Goal: Connect with others: Connect with others

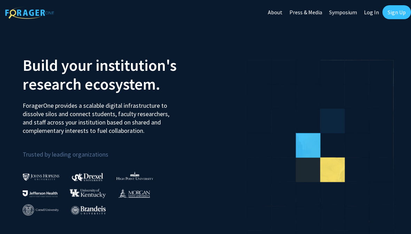
click at [369, 16] on link "Log In" at bounding box center [372, 12] width 22 height 24
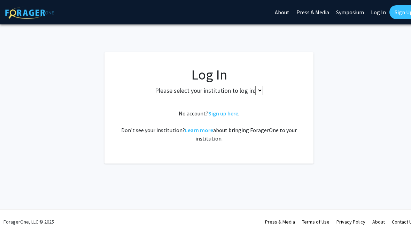
select select
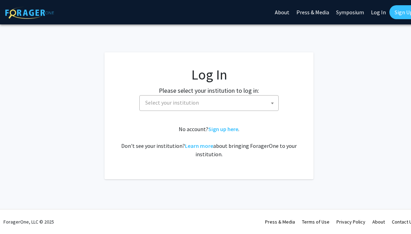
click at [246, 106] on span "Select your institution" at bounding box center [211, 103] width 136 height 14
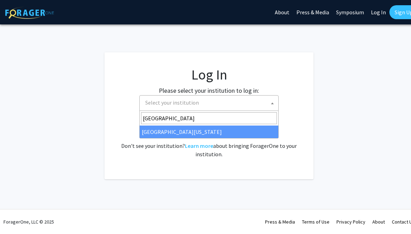
type input "university of kentucky"
select select "13"
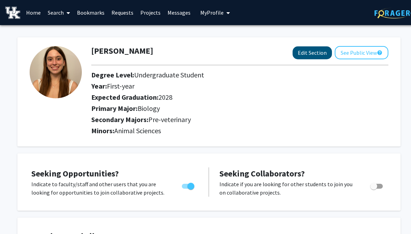
click at [298, 56] on button "Edit Section" at bounding box center [312, 52] width 39 height 13
select select "first-year"
select select "2028"
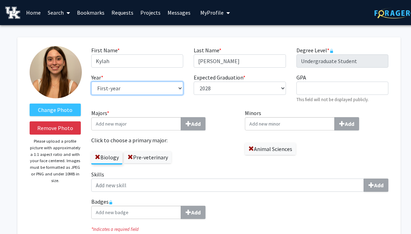
select select "sophomore"
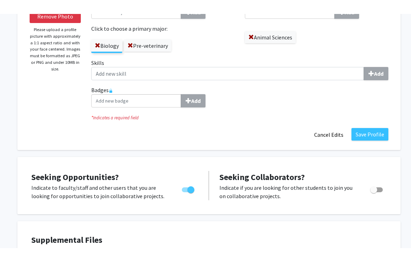
scroll to position [98, 0]
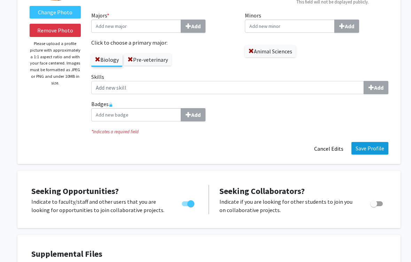
click at [365, 150] on button "Save Profile" at bounding box center [370, 148] width 37 height 13
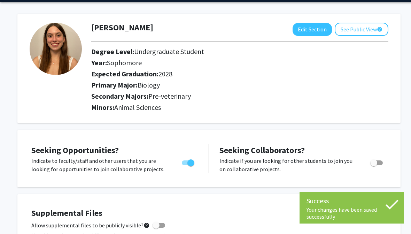
scroll to position [0, 0]
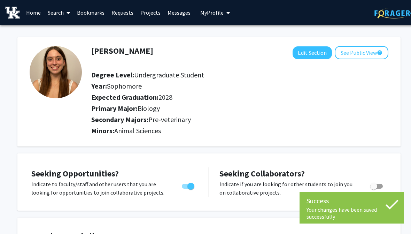
click at [91, 15] on link "Bookmarks" at bounding box center [91, 12] width 35 height 24
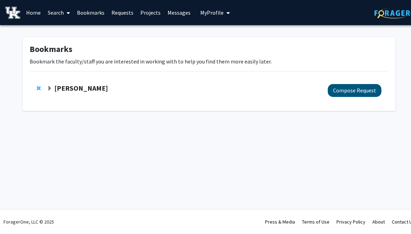
click at [351, 93] on button "Compose Request" at bounding box center [355, 90] width 54 height 13
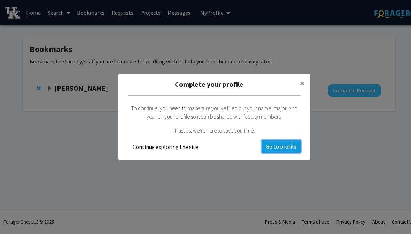
click at [276, 146] on button "Go to profile" at bounding box center [281, 146] width 39 height 13
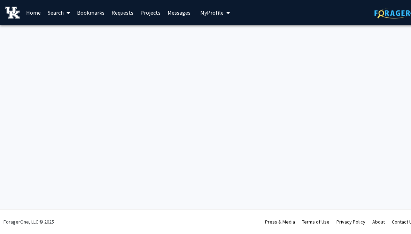
click at [209, 13] on span "My Profile" at bounding box center [211, 12] width 23 height 7
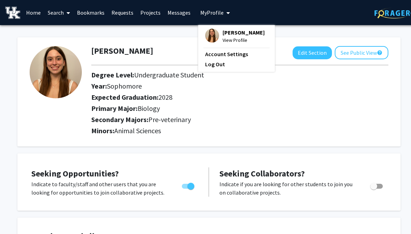
click at [320, 128] on h2 "Minors: Animal Sciences" at bounding box center [239, 131] width 297 height 8
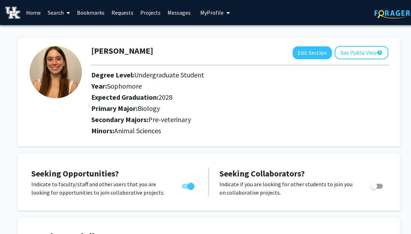
click at [92, 12] on link "Bookmarks" at bounding box center [91, 12] width 35 height 24
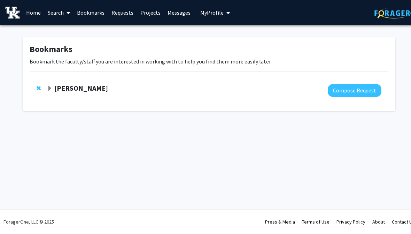
click at [74, 87] on strong "[PERSON_NAME]" at bounding box center [81, 88] width 54 height 9
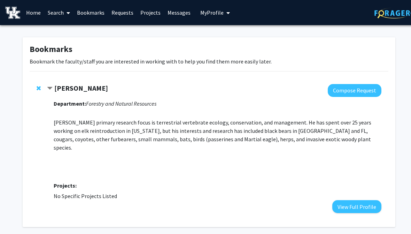
scroll to position [20, 0]
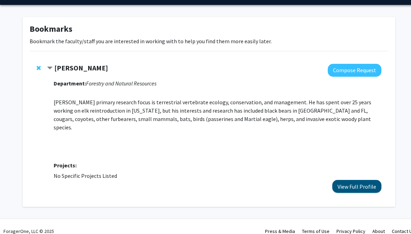
click at [351, 180] on button "View Full Profile" at bounding box center [357, 186] width 49 height 13
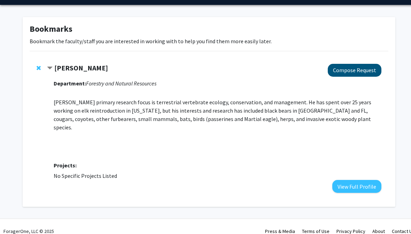
click at [362, 68] on button "Compose Request" at bounding box center [355, 70] width 54 height 13
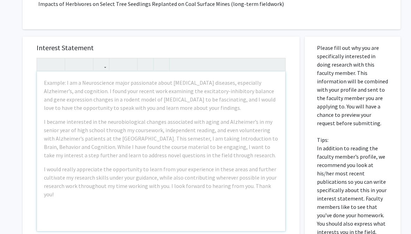
click at [209, 190] on div "Example: I am a Neuroscience major passionate about neurodegenerative diseases,…" at bounding box center [161, 151] width 249 height 160
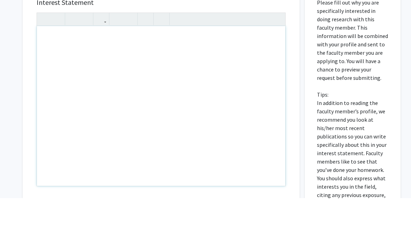
scroll to position [255, 0]
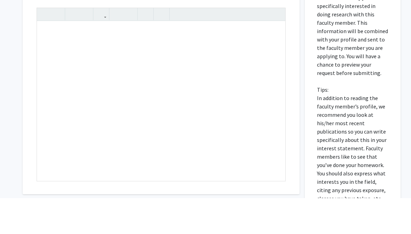
click at [289, 56] on div "Interest Statement Insert link Remove link" at bounding box center [161, 126] width 263 height 208
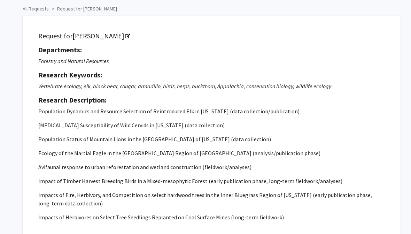
scroll to position [0, 0]
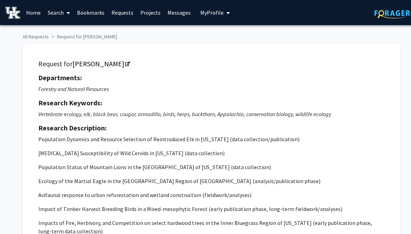
click at [60, 12] on link "Search" at bounding box center [58, 12] width 29 height 24
click at [67, 31] on span "Faculty/Staff" at bounding box center [69, 32] width 51 height 14
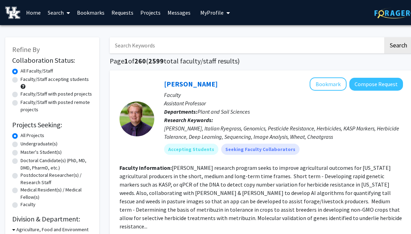
click at [146, 49] on input "Search Keywords" at bounding box center [247, 45] width 274 height 16
click at [398, 45] on button "Search" at bounding box center [398, 45] width 29 height 16
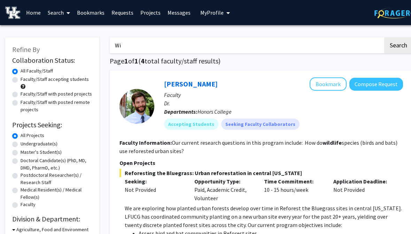
type input "W"
type input "Animal"
click at [398, 45] on button "Search" at bounding box center [398, 45] width 29 height 16
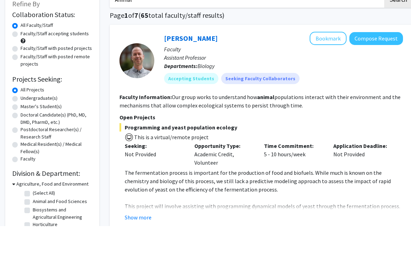
scroll to position [10, 0]
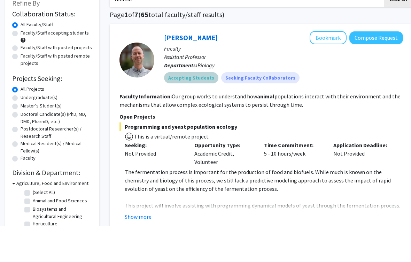
click at [318, 107] on div "Accepting Students Seeking Faculty Collaborators" at bounding box center [284, 114] width 242 height 14
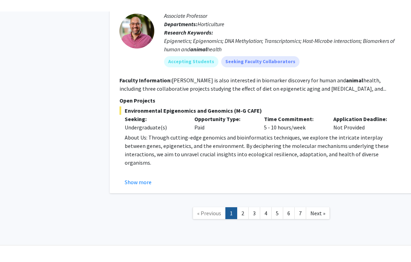
scroll to position [1438, 0]
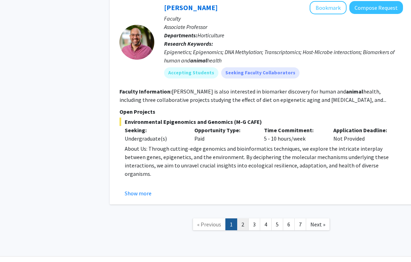
click at [244, 218] on link "2" at bounding box center [243, 224] width 12 height 12
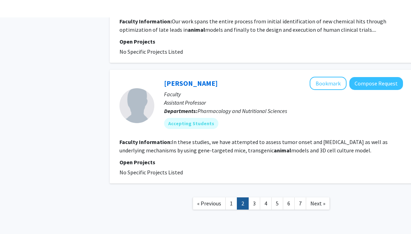
scroll to position [1059, 0]
click at [254, 197] on link "3" at bounding box center [255, 203] width 12 height 12
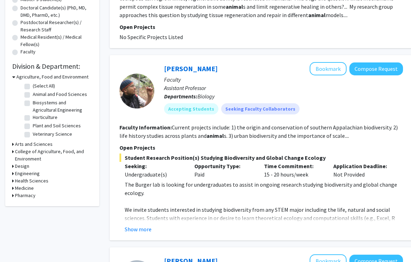
scroll to position [154, 0]
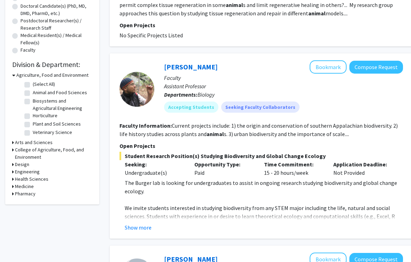
click at [41, 143] on h3 "Arts and Sciences" at bounding box center [34, 142] width 38 height 7
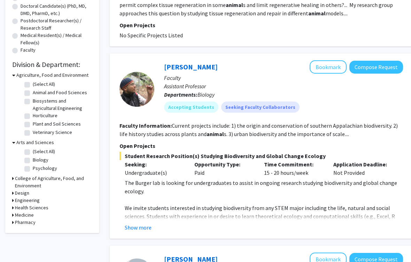
click at [33, 160] on label "Biology" at bounding box center [41, 159] width 16 height 7
click at [33, 160] on input "Biology" at bounding box center [35, 158] width 5 height 5
checkbox input "true"
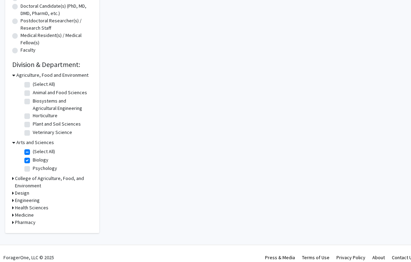
checkbox input "true"
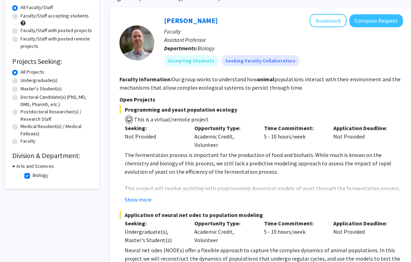
scroll to position [68, 0]
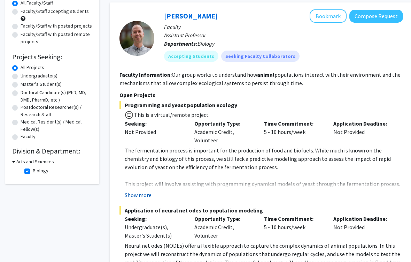
click at [135, 196] on button "Show more" at bounding box center [138, 195] width 27 height 8
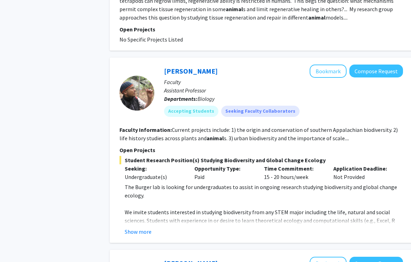
scroll to position [465, 0]
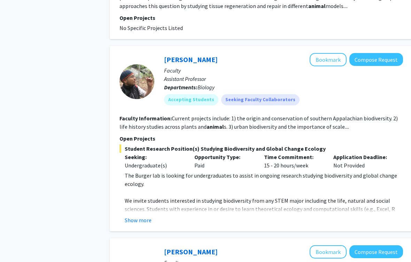
click at [141, 220] on button "Show more" at bounding box center [138, 220] width 27 height 8
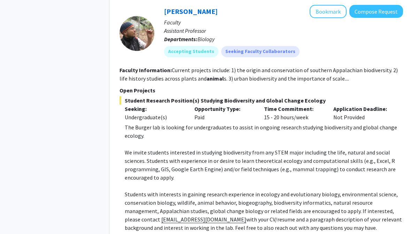
scroll to position [507, 0]
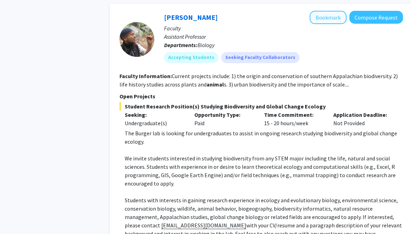
click at [322, 18] on button "Bookmark" at bounding box center [328, 17] width 37 height 13
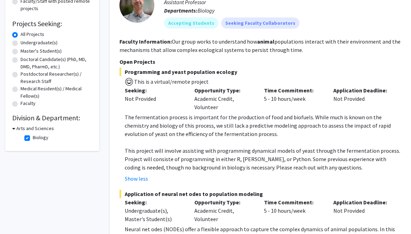
scroll to position [60, 0]
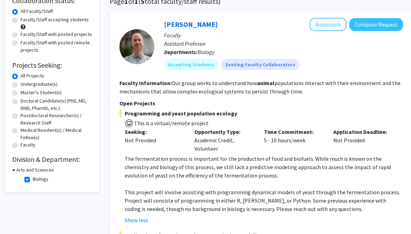
click at [33, 180] on label "Biology" at bounding box center [41, 178] width 16 height 7
click at [33, 180] on input "Biology" at bounding box center [35, 177] width 5 height 5
checkbox input "false"
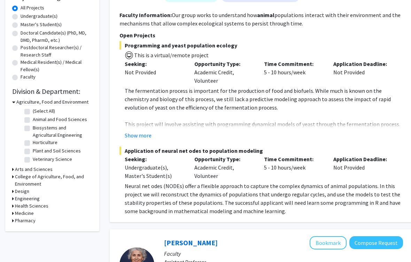
scroll to position [128, 0]
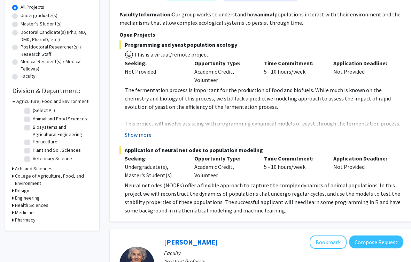
click at [144, 134] on button "Show more" at bounding box center [138, 134] width 27 height 8
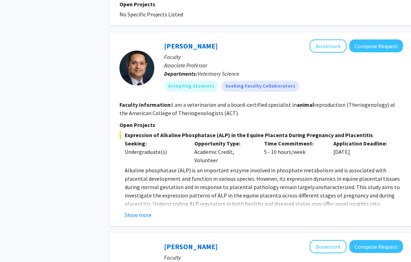
scroll to position [1216, 0]
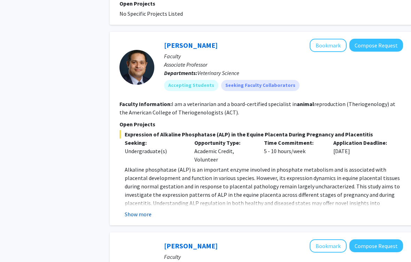
click at [139, 210] on button "Show more" at bounding box center [138, 214] width 27 height 8
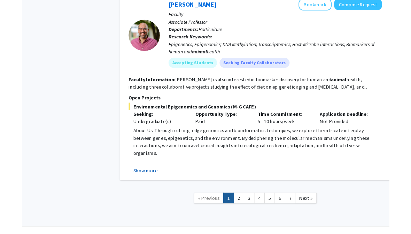
scroll to position [1501, 0]
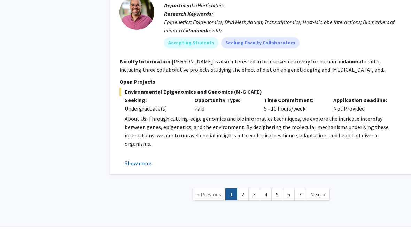
click at [144, 159] on button "Show more" at bounding box center [138, 163] width 27 height 8
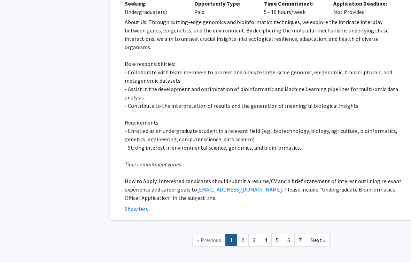
scroll to position [1600, 0]
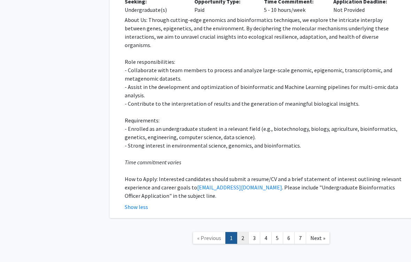
click at [242, 232] on link "2" at bounding box center [243, 238] width 12 height 12
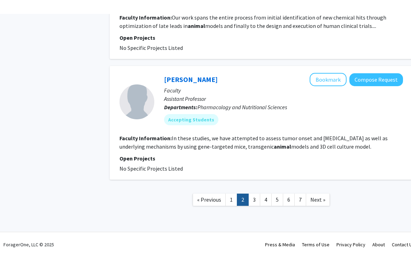
scroll to position [1048, 0]
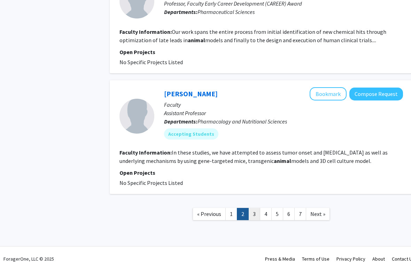
click at [257, 208] on link "3" at bounding box center [255, 214] width 12 height 12
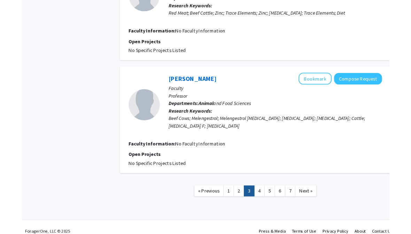
scroll to position [1192, 0]
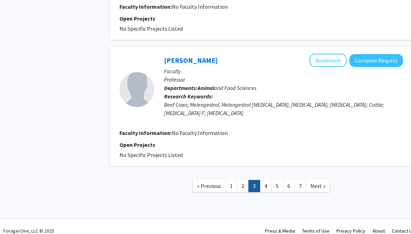
click at [263, 180] on link "4" at bounding box center [266, 186] width 12 height 12
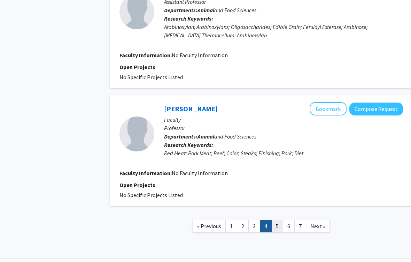
scroll to position [1086, 0]
click at [277, 220] on link "5" at bounding box center [278, 226] width 12 height 12
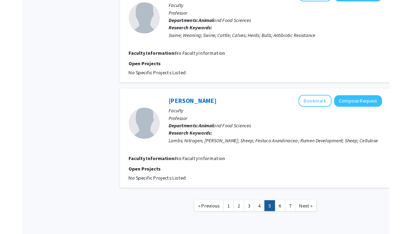
scroll to position [1017, 0]
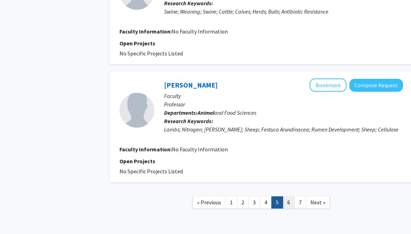
click at [290, 201] on link "6" at bounding box center [289, 202] width 12 height 12
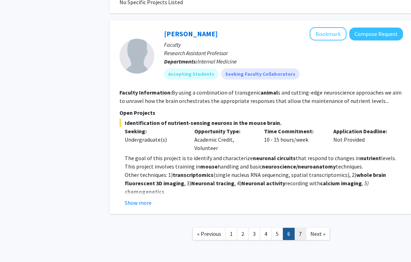
scroll to position [1324, 0]
click at [302, 234] on link "7" at bounding box center [301, 234] width 12 height 12
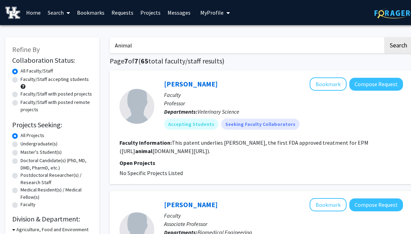
click at [232, 45] on input "Animal" at bounding box center [247, 45] width 274 height 16
type input "A"
click at [398, 45] on button "Search" at bounding box center [398, 45] width 29 height 16
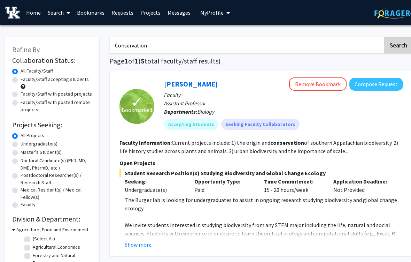
click at [392, 47] on button "Search" at bounding box center [398, 45] width 29 height 16
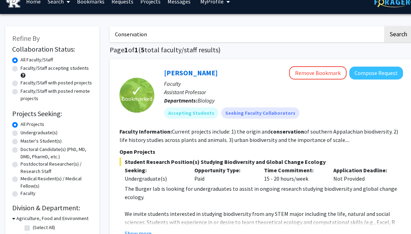
scroll to position [11, 0]
click at [158, 38] on input "Conservation" at bounding box center [247, 34] width 274 height 16
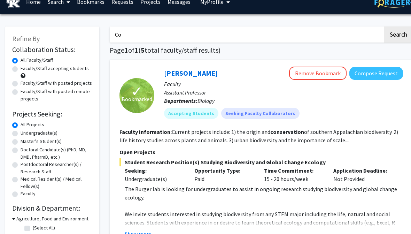
type input "C"
type input "Vet"
click at [404, 39] on button "Search" at bounding box center [398, 34] width 29 height 16
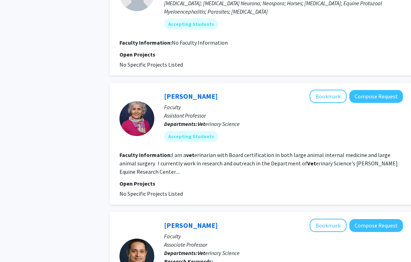
scroll to position [459, 0]
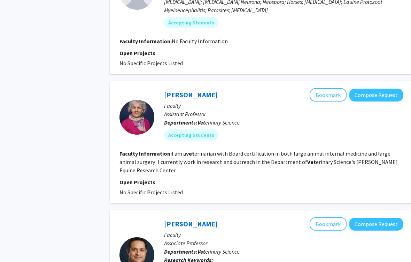
click at [209, 154] on section "Faculty Information: I am a vet erinarian with Board certification in both larg…" at bounding box center [262, 162] width 284 height 25
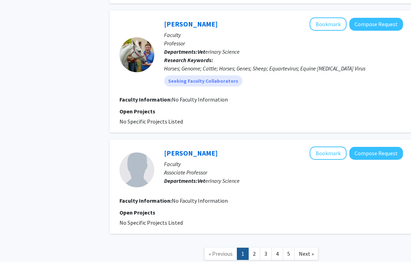
scroll to position [1743, 0]
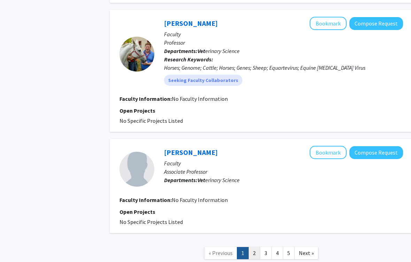
click at [255, 234] on link "2" at bounding box center [255, 253] width 12 height 12
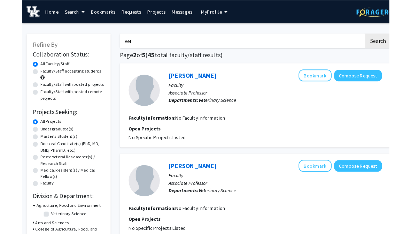
scroll to position [28, 0]
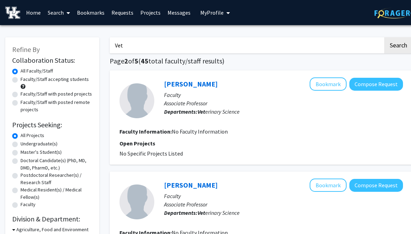
click at [96, 11] on link "Bookmarks" at bounding box center [91, 12] width 35 height 24
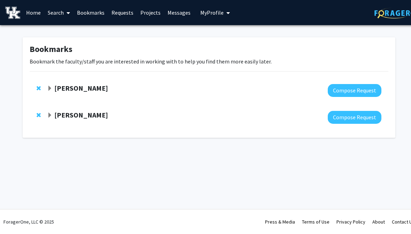
click at [50, 114] on span "Expand Joseph Burger Bookmark" at bounding box center [50, 116] width 6 height 6
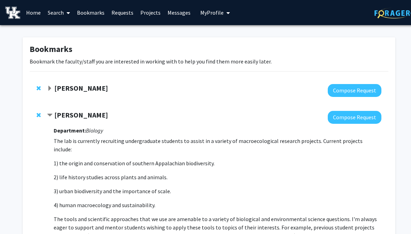
click at [52, 12] on link "Search" at bounding box center [58, 12] width 29 height 24
click at [60, 32] on span "Faculty/Staff" at bounding box center [69, 32] width 51 height 14
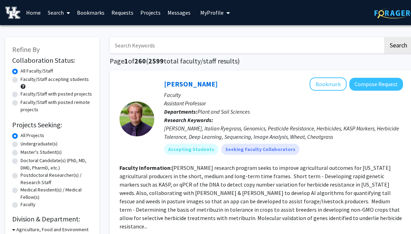
click at [126, 46] on input "Search Keywords" at bounding box center [247, 45] width 274 height 16
type input "Wild"
click at [398, 45] on button "Search" at bounding box center [398, 45] width 29 height 16
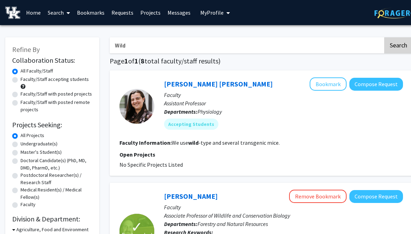
click at [384, 52] on button "Search" at bounding box center [398, 45] width 29 height 16
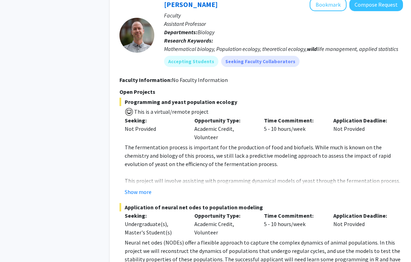
scroll to position [1014, 0]
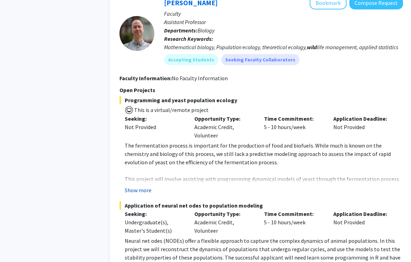
click at [144, 186] on button "Show more" at bounding box center [138, 190] width 27 height 8
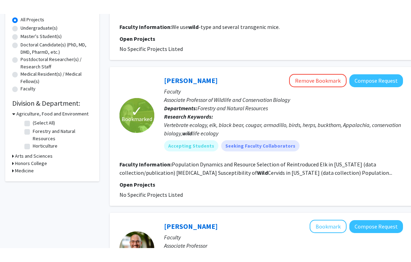
scroll to position [102, 0]
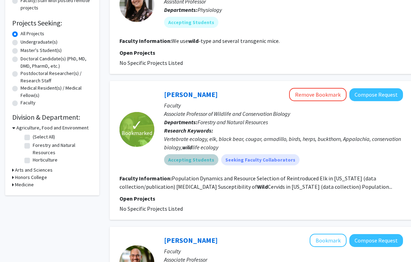
click at [308, 155] on div "Accepting Students Seeking Faculty Collaborators" at bounding box center [284, 160] width 242 height 14
click at [185, 94] on link "[PERSON_NAME]" at bounding box center [191, 94] width 54 height 9
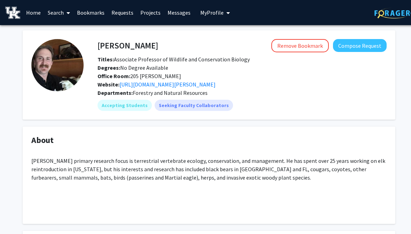
click at [352, 47] on button "Compose Request" at bounding box center [360, 45] width 54 height 13
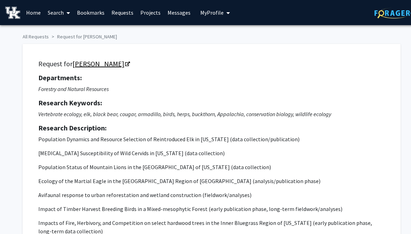
click at [93, 61] on link "[PERSON_NAME]" at bounding box center [100, 63] width 57 height 9
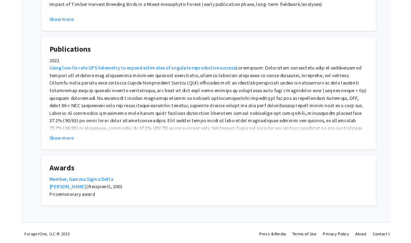
scroll to position [408, 0]
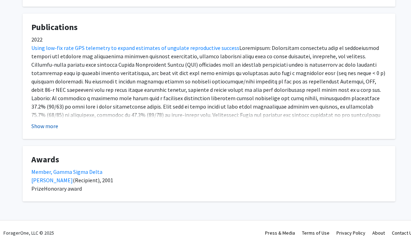
click at [54, 122] on button "Show more" at bounding box center [44, 126] width 27 height 8
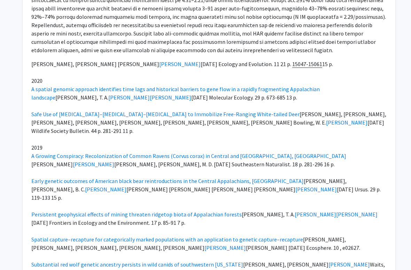
scroll to position [803, 0]
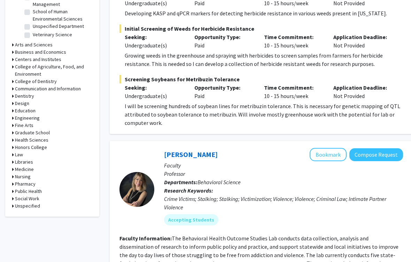
scroll to position [268, 0]
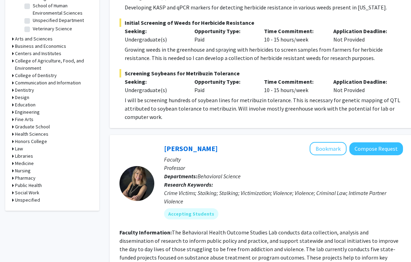
click at [30, 162] on h3 "Medicine" at bounding box center [24, 163] width 19 height 7
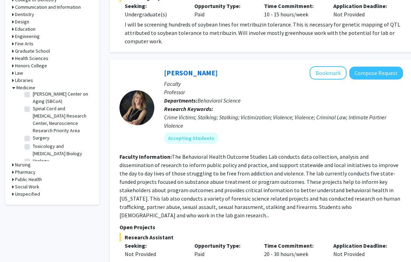
scroll to position [242, 0]
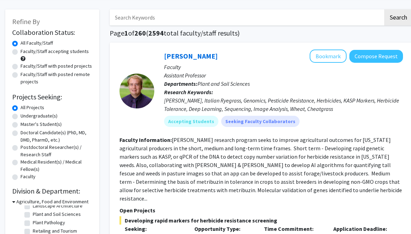
scroll to position [0, 0]
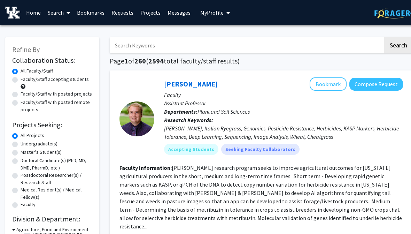
click at [95, 10] on link "Bookmarks" at bounding box center [91, 12] width 35 height 24
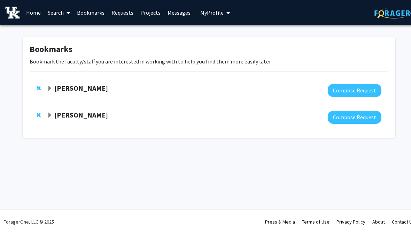
click at [51, 89] on span "Expand John Cox Bookmark" at bounding box center [50, 89] width 6 height 6
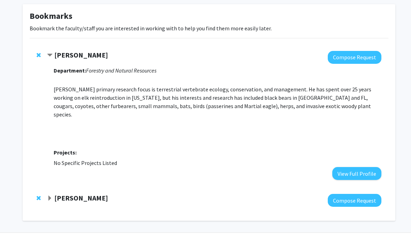
scroll to position [35, 0]
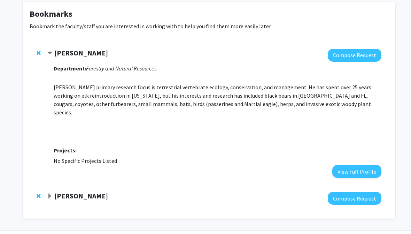
click at [78, 52] on strong "[PERSON_NAME]" at bounding box center [81, 52] width 54 height 9
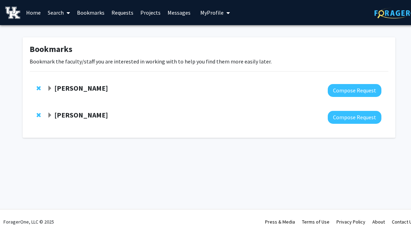
click at [75, 89] on strong "[PERSON_NAME]" at bounding box center [81, 88] width 54 height 9
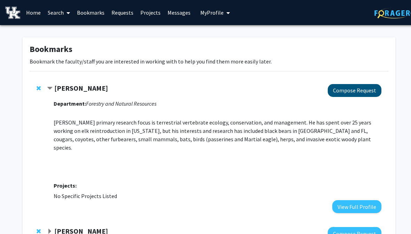
click at [361, 87] on button "Compose Request" at bounding box center [355, 90] width 54 height 13
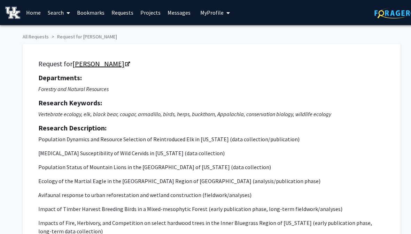
click at [89, 65] on link "[PERSON_NAME]" at bounding box center [100, 63] width 57 height 9
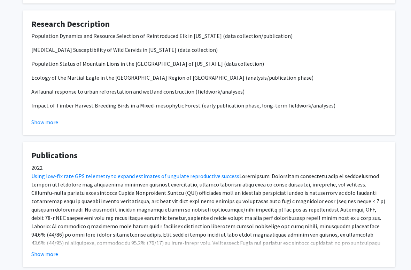
scroll to position [312, 0]
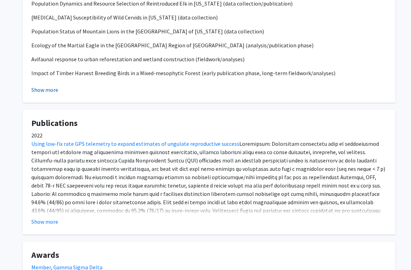
click at [51, 91] on button "Show more" at bounding box center [44, 90] width 27 height 8
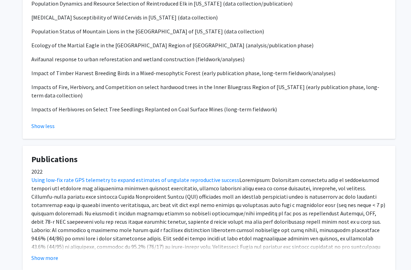
scroll to position [312, 0]
